Goal: Task Accomplishment & Management: Complete application form

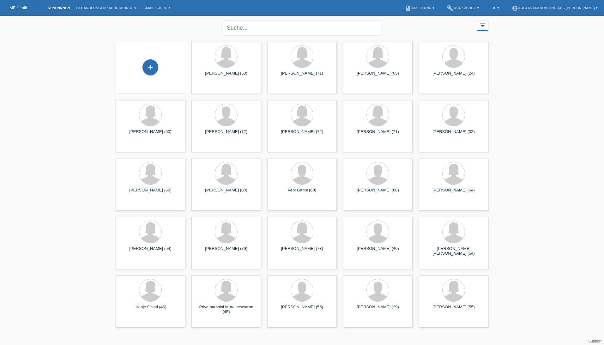
click at [160, 75] on div "+" at bounding box center [150, 67] width 59 height 17
click at [151, 69] on div "+" at bounding box center [150, 67] width 16 height 16
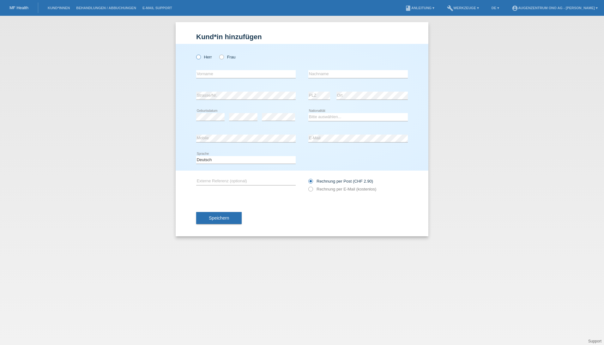
click at [195, 54] on icon at bounding box center [195, 54] width 0 height 0
click at [198, 55] on input "Herr" at bounding box center [198, 57] width 4 height 4
radio input "true"
click at [208, 74] on input "text" at bounding box center [245, 74] width 99 height 8
type input "[PERSON_NAME]"
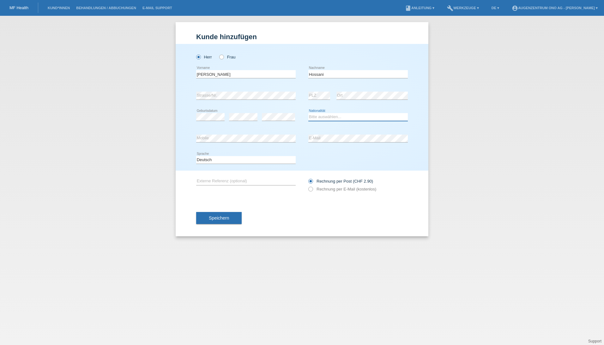
click at [361, 118] on select "Bitte auswählen... Schweiz Deutschland Liechtenstein Österreich ------------ Af…" at bounding box center [357, 117] width 99 height 8
click at [321, 74] on input "Hossani" at bounding box center [357, 74] width 99 height 8
type input "Hossaini"
click at [331, 114] on select "Bitte auswählen... Schweiz Deutschland Liechtenstein Österreich ------------ Af…" at bounding box center [357, 117] width 99 height 8
select select "AF"
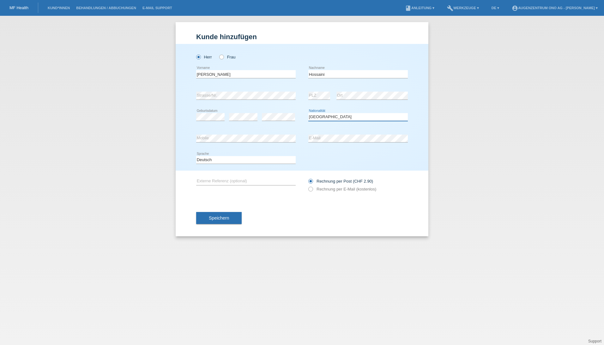
click at [308, 113] on select "Bitte auswählen... Schweiz Deutschland Liechtenstein Österreich ------------ Af…" at bounding box center [357, 117] width 99 height 8
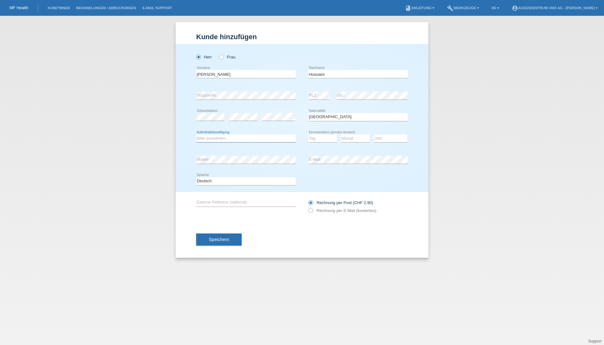
click at [265, 139] on select "Bitte auswählen... C B B - Flüchtlingsstatus Andere" at bounding box center [245, 138] width 99 height 8
click at [336, 176] on div "Deutsch Français Italiano English error Sprache" at bounding box center [302, 180] width 212 height 21
click at [307, 207] on icon at bounding box center [307, 207] width 0 height 0
click at [309, 211] on input "Rechnung per E-Mail (kostenlos)" at bounding box center [310, 212] width 4 height 8
radio input "true"
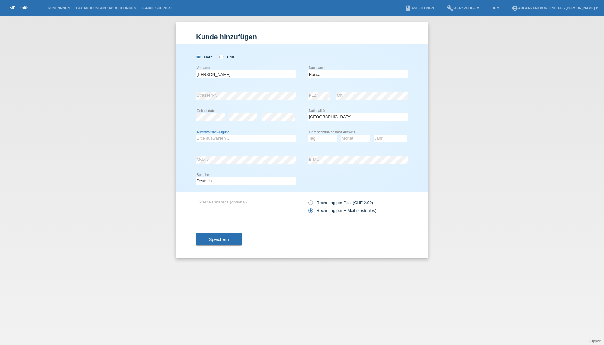
click at [214, 138] on select "Bitte auswählen... C B B - Flüchtlingsstatus Andere" at bounding box center [245, 138] width 99 height 8
click at [318, 137] on select "Tag 01 02 03 04 05 06 07 08 09 10 11" at bounding box center [322, 138] width 28 height 8
select select "25"
click at [359, 140] on select "Monat 01 02 03 04 05 06 07 08 09 10 11" at bounding box center [355, 138] width 28 height 8
select select "01"
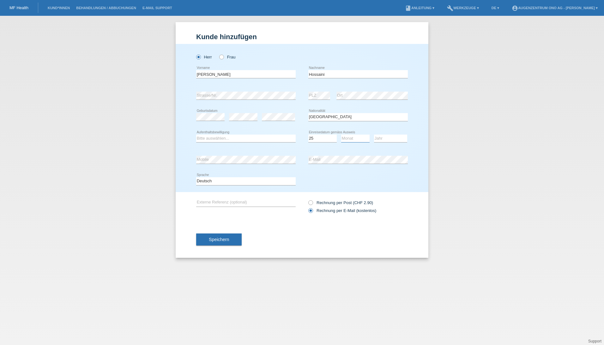
click at [341, 134] on select "Monat 01 02 03 04 05 06 07 08 09 10 11" at bounding box center [355, 138] width 28 height 8
click at [387, 138] on select "Jahr 2025 2024 2023 2022 2021 2020 2019 2018 2017 2016 2015 2014 2013 2012 2011…" at bounding box center [390, 138] width 33 height 8
select select "2023"
click at [374, 134] on select "Jahr 2025 2024 2023 2022 2021 2020 2019 2018 2017 2016 2015 2014 2013 2012 2011…" at bounding box center [390, 138] width 33 height 8
click at [248, 136] on select "Bitte auswählen... C B B - Flüchtlingsstatus Andere" at bounding box center [245, 138] width 99 height 8
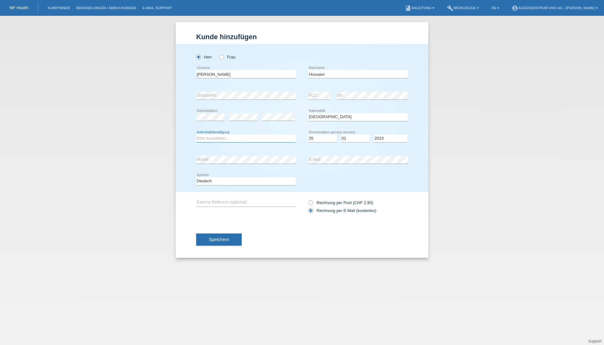
select select "O"
click at [196, 134] on select "Bitte auswählen... C B B - Flüchtlingsstatus Andere" at bounding box center [245, 138] width 99 height 8
click at [218, 137] on select "Bitte auswählen... C B B - Flüchtlingsstatus Andere" at bounding box center [245, 138] width 99 height 8
click at [196, 134] on select "Bitte auswählen... C B B - Flüchtlingsstatus Andere" at bounding box center [245, 138] width 99 height 8
click at [226, 238] on span "Speichern" at bounding box center [219, 239] width 20 height 5
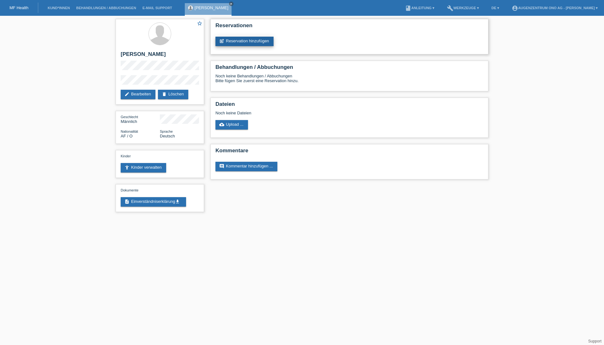
click at [246, 39] on link "post_add Reservation hinzufügen" at bounding box center [244, 41] width 58 height 9
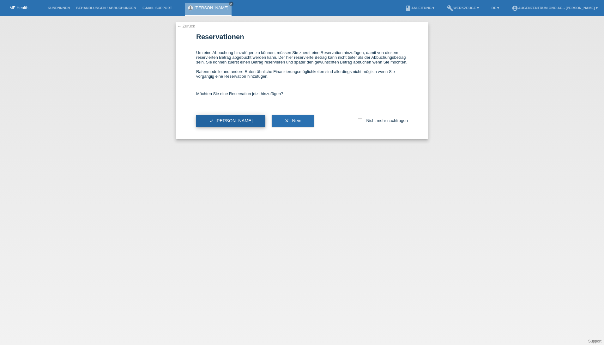
click at [221, 121] on span "check Ja" at bounding box center [231, 120] width 44 height 5
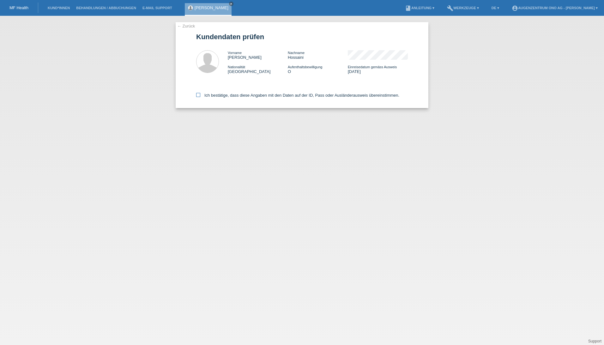
click at [198, 95] on icon at bounding box center [198, 95] width 4 height 4
click at [198, 95] on input "Ich bestätige, dass diese Angaben mit den Daten auf der ID, Pass oder Ausländer…" at bounding box center [198, 95] width 4 height 4
checkbox input "true"
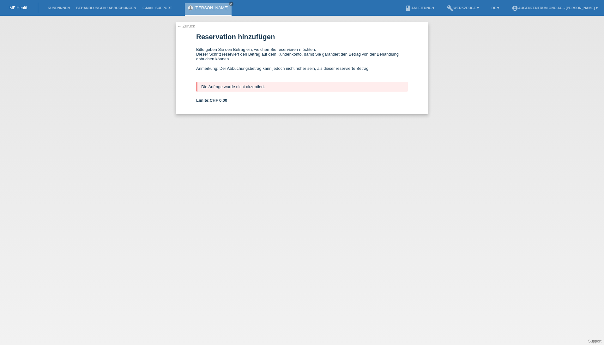
click at [72, 38] on div "← Zurück Reservation hinzufügen Bitte geben Sie den Betrag ein, welchen Sie res…" at bounding box center [302, 180] width 604 height 329
click at [583, 9] on link "account_circle Augenzentrum ONO AG - Jessica Juch ▾" at bounding box center [554, 8] width 92 height 4
click at [567, 9] on link "account_circle Augenzentrum ONO AG - Jessica Juch ▾" at bounding box center [554, 8] width 92 height 4
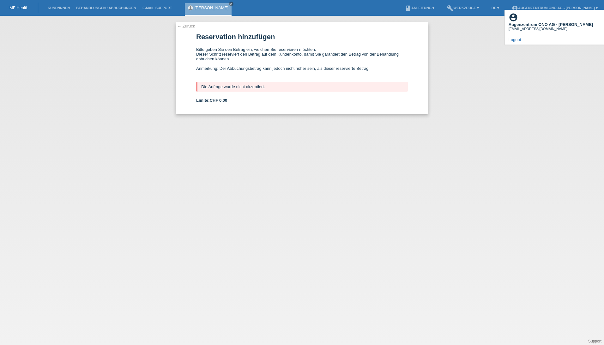
click at [516, 37] on link "Logout" at bounding box center [514, 39] width 13 height 5
